Goal: Task Accomplishment & Management: Manage account settings

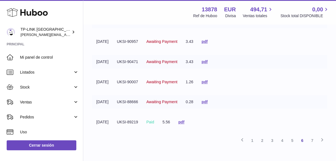
scroll to position [185, 0]
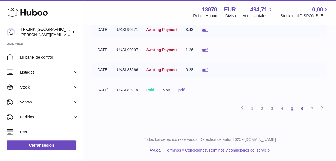
click at [291, 109] on link "5" at bounding box center [292, 109] width 10 height 10
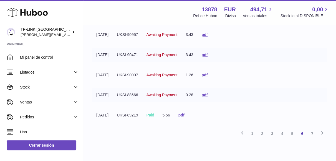
scroll to position [185, 0]
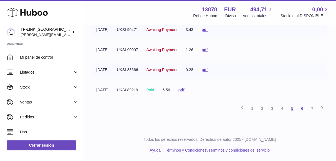
click at [291, 108] on link "5" at bounding box center [292, 109] width 10 height 10
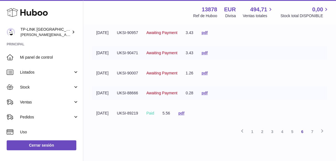
scroll to position [164, 0]
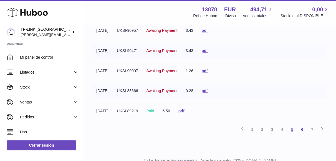
click at [290, 128] on link "5" at bounding box center [292, 130] width 10 height 10
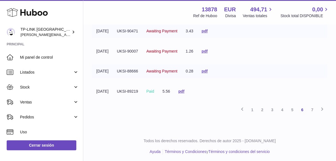
scroll to position [185, 0]
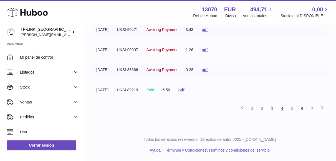
click at [282, 108] on link "4" at bounding box center [282, 109] width 10 height 10
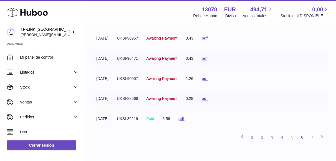
scroll to position [164, 0]
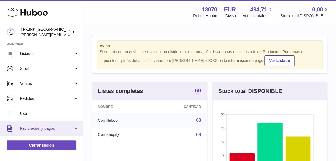
scroll to position [55, 0]
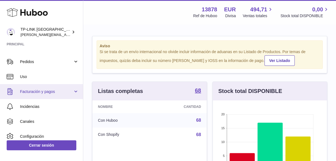
click at [74, 90] on link "Facturación y pagos" at bounding box center [41, 91] width 83 height 15
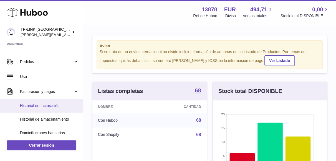
click at [40, 105] on span "Historial de facturación" at bounding box center [49, 105] width 59 height 5
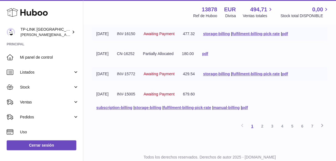
scroll to position [212, 0]
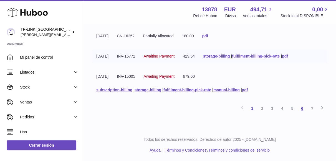
click at [303, 109] on link "6" at bounding box center [302, 109] width 10 height 10
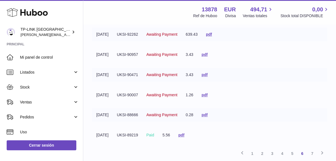
scroll to position [185, 0]
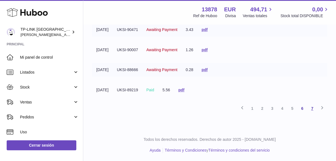
click at [313, 107] on link "7" at bounding box center [312, 109] width 10 height 10
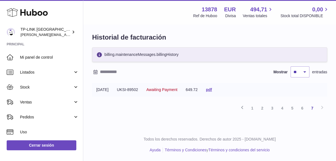
scroll to position [3, 0]
click at [293, 107] on link "5" at bounding box center [292, 109] width 10 height 10
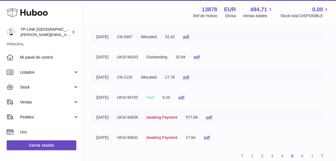
scroll to position [164, 0]
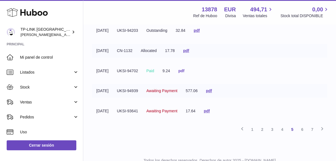
click at [184, 70] on link "pdf" at bounding box center [181, 71] width 6 height 4
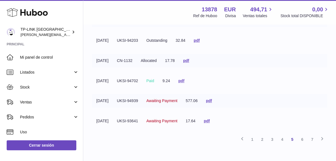
scroll to position [185, 0]
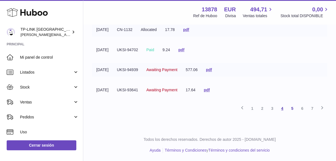
click at [282, 107] on link "4" at bounding box center [282, 109] width 10 height 10
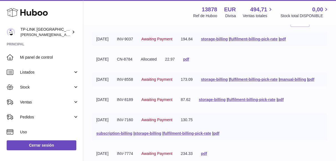
scroll to position [80, 0]
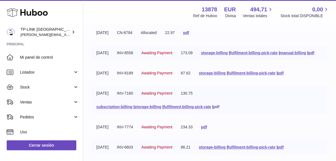
click at [219, 109] on link "pdf" at bounding box center [216, 107] width 6 height 4
click at [124, 17] on div "Menú Huboo 13878 Ref de Huboo EUR Divisa 494,71 Ventas totales 0,00 Stock total…" at bounding box center [209, 12] width 239 height 13
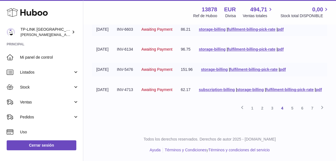
scroll to position [219, 0]
drag, startPoint x: 199, startPoint y: 82, endPoint x: 188, endPoint y: 81, distance: 10.6
click at [188, 83] on td "62.17" at bounding box center [185, 90] width 18 height 14
copy td "62.17"
click at [316, 92] on link "pdf" at bounding box center [319, 90] width 6 height 4
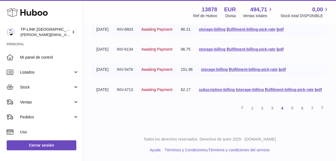
click at [100, 113] on div "Anterior 1 2 3 4 5 6 7 Siguiente" at bounding box center [209, 108] width 235 height 10
click at [273, 108] on link "3" at bounding box center [272, 108] width 10 height 10
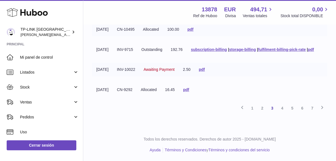
scroll to position [219, 0]
click at [284, 113] on link "4" at bounding box center [282, 108] width 10 height 10
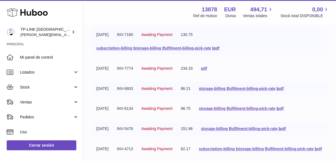
scroll to position [219, 0]
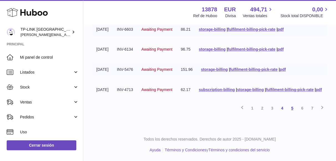
click at [290, 113] on link "5" at bounding box center [292, 108] width 10 height 10
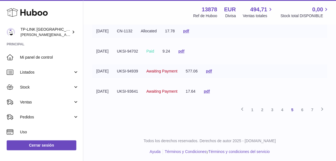
scroll to position [185, 0]
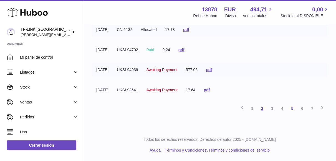
click at [262, 106] on link "2" at bounding box center [262, 109] width 10 height 10
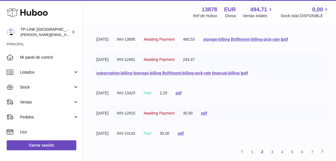
scroll to position [164, 0]
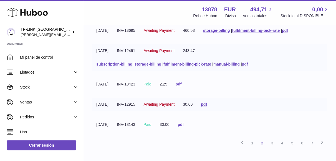
click at [184, 125] on link "pdf" at bounding box center [181, 125] width 6 height 4
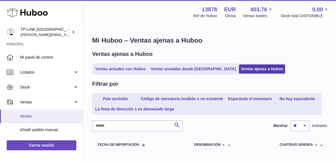
scroll to position [83, 0]
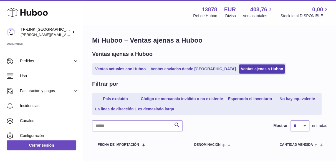
drag, startPoint x: 71, startPoint y: 91, endPoint x: 63, endPoint y: 98, distance: 11.0
click at [71, 91] on span "Facturación y pagos" at bounding box center [46, 90] width 53 height 5
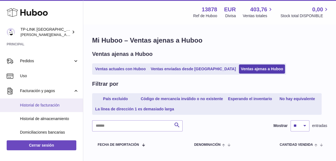
click at [45, 105] on span "Historial de facturación" at bounding box center [49, 105] width 59 height 5
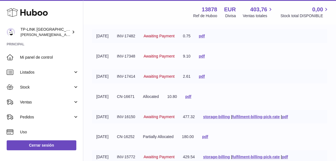
scroll to position [194, 0]
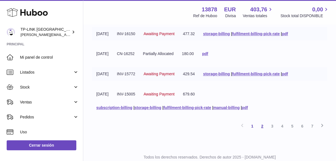
click at [264, 126] on link "2" at bounding box center [262, 127] width 10 height 10
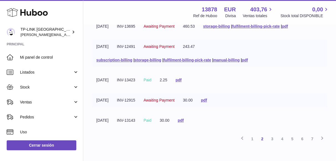
scroll to position [198, 0]
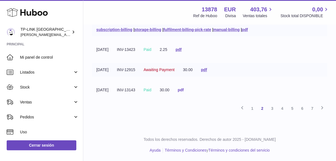
click at [184, 90] on link "pdf" at bounding box center [181, 90] width 6 height 4
